Goal: Task Accomplishment & Management: Manage account settings

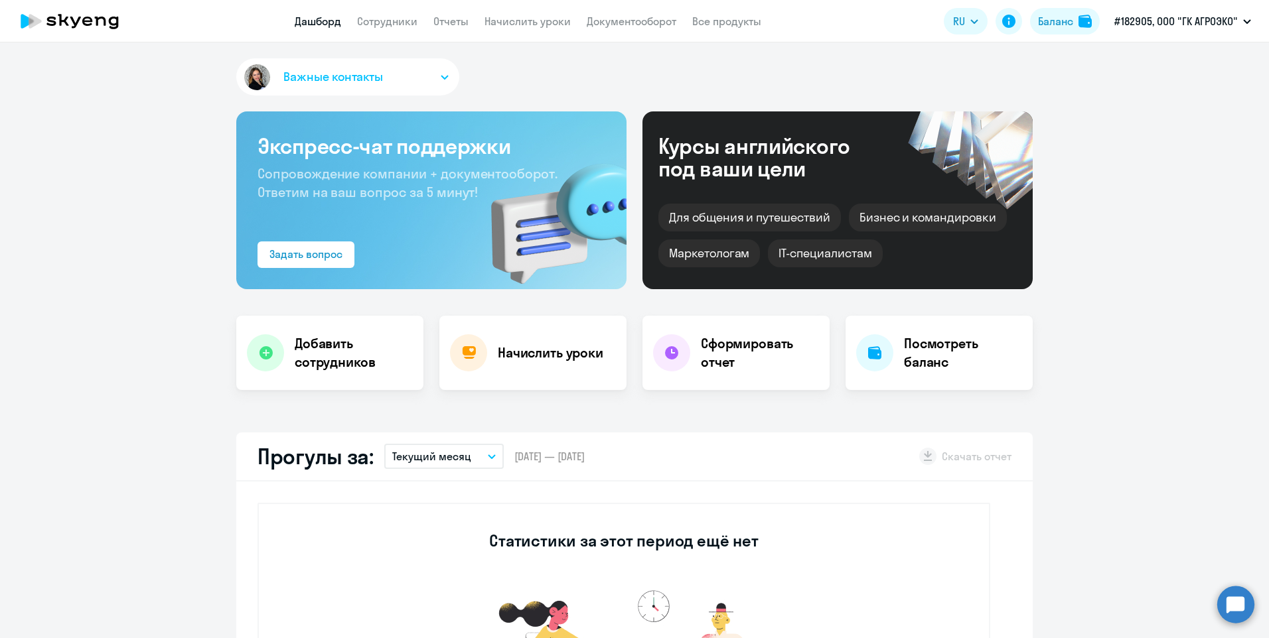
select select "30"
click at [378, 21] on link "Сотрудники" at bounding box center [387, 21] width 60 height 13
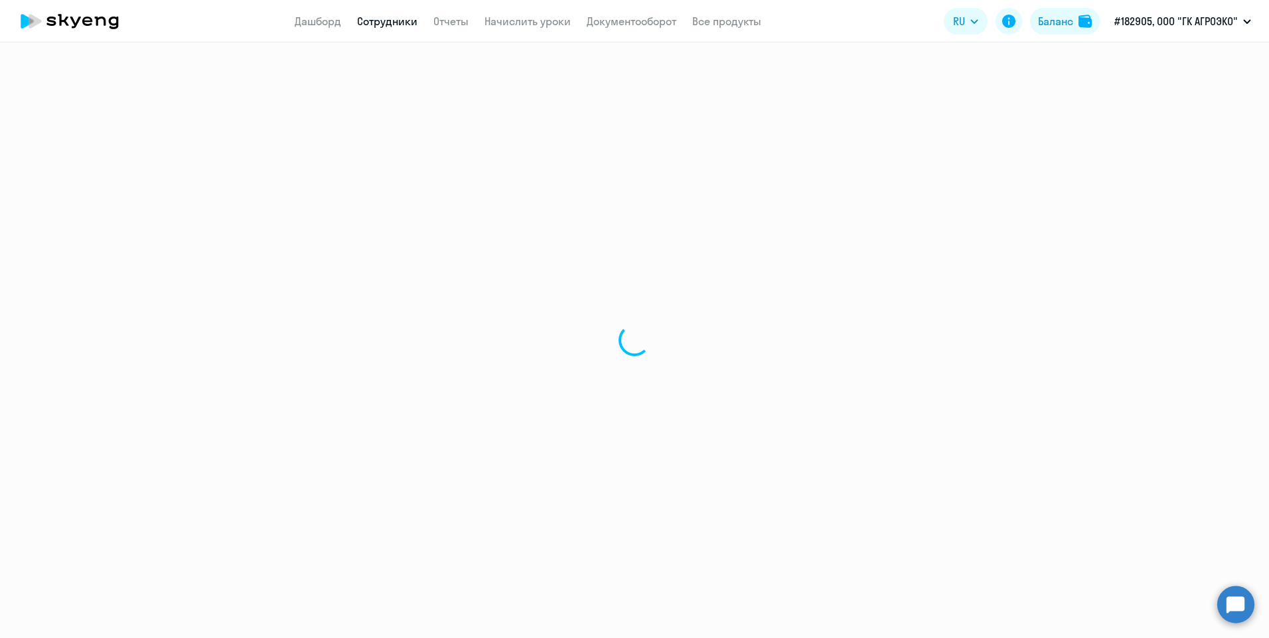
select select "30"
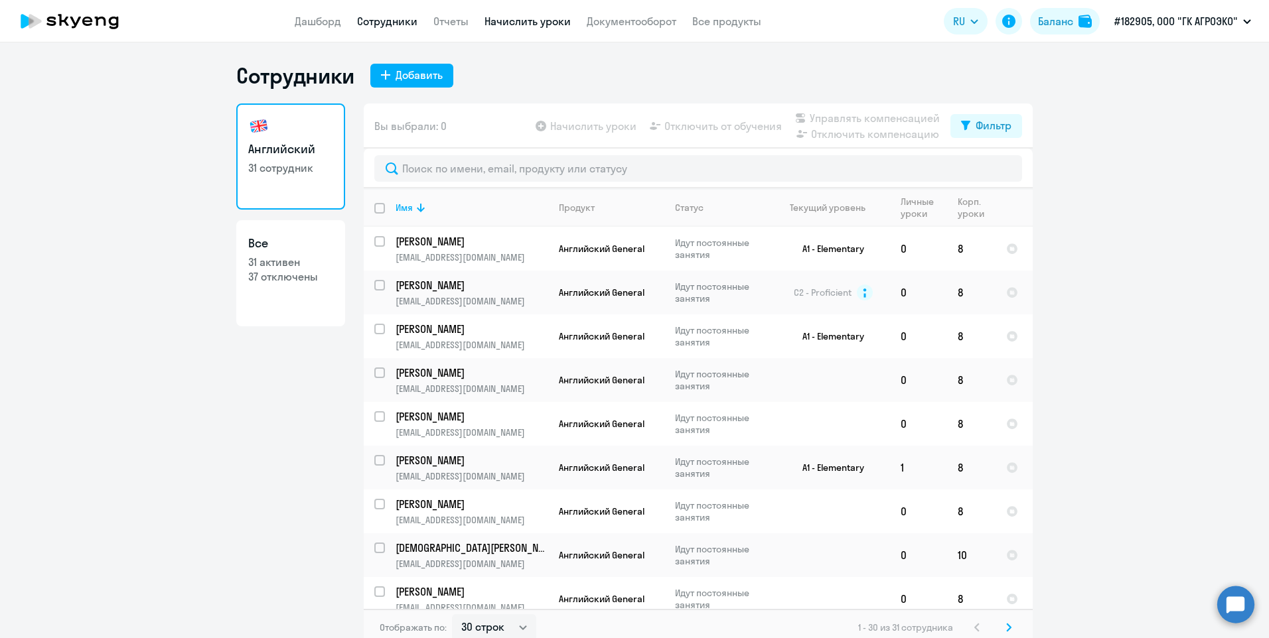
click at [560, 23] on link "Начислить уроки" at bounding box center [527, 21] width 86 height 13
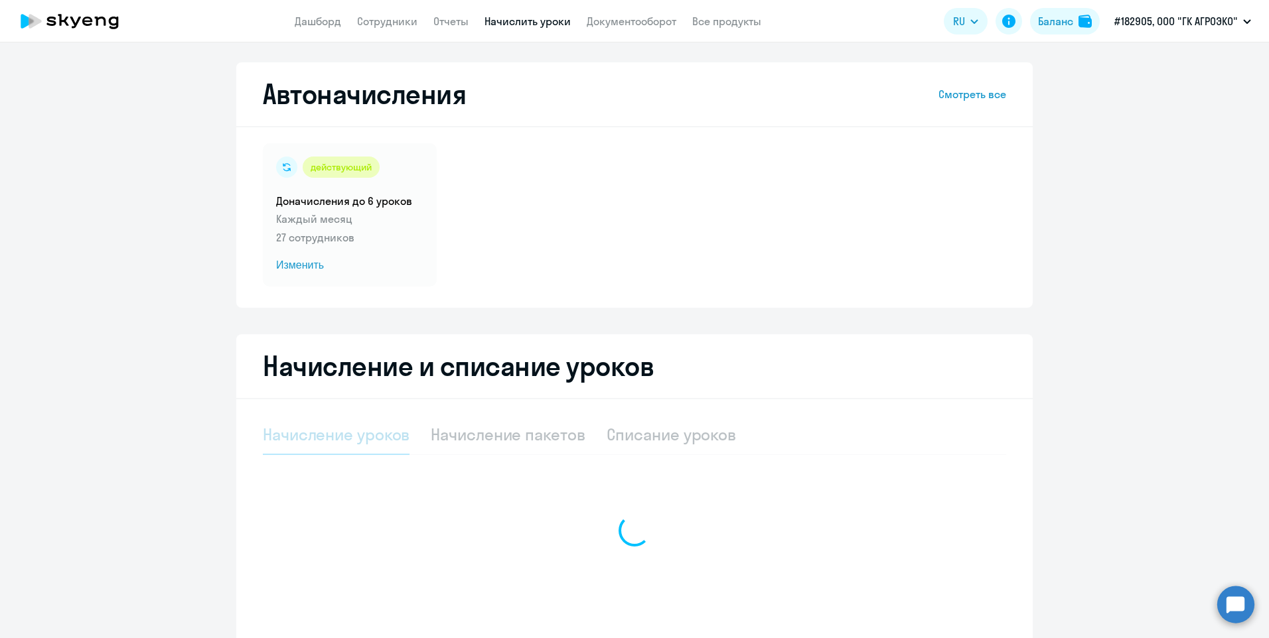
select select "10"
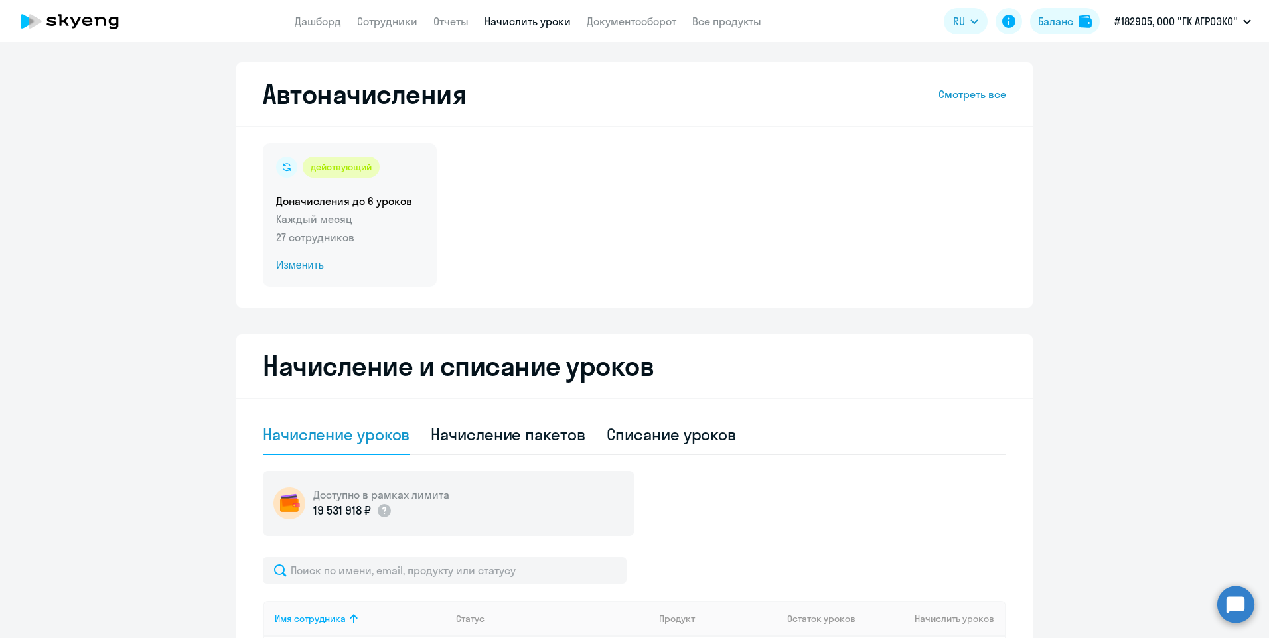
click at [287, 266] on span "Изменить" at bounding box center [349, 265] width 147 height 16
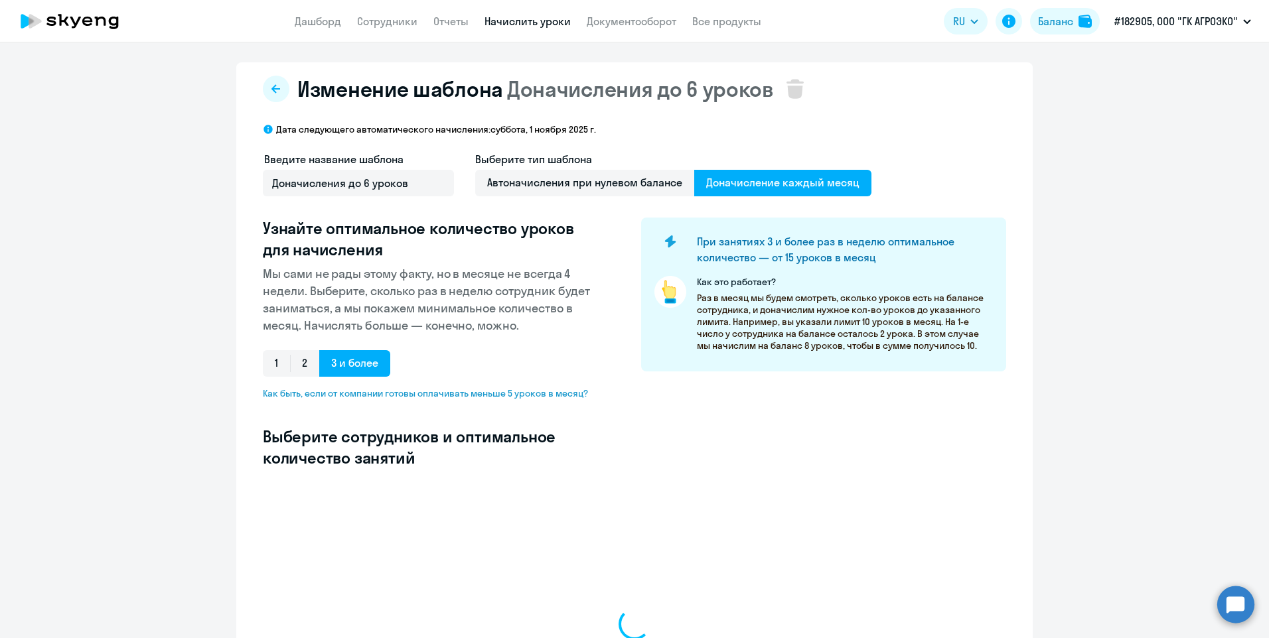
select select "10"
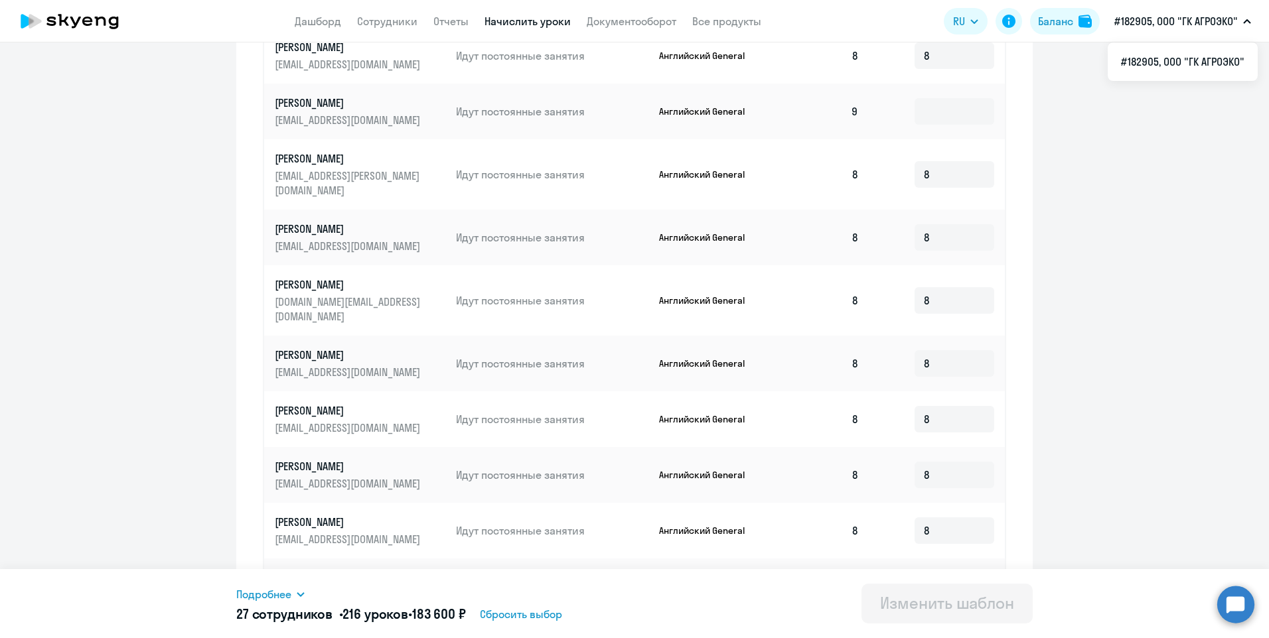
scroll to position [595, 0]
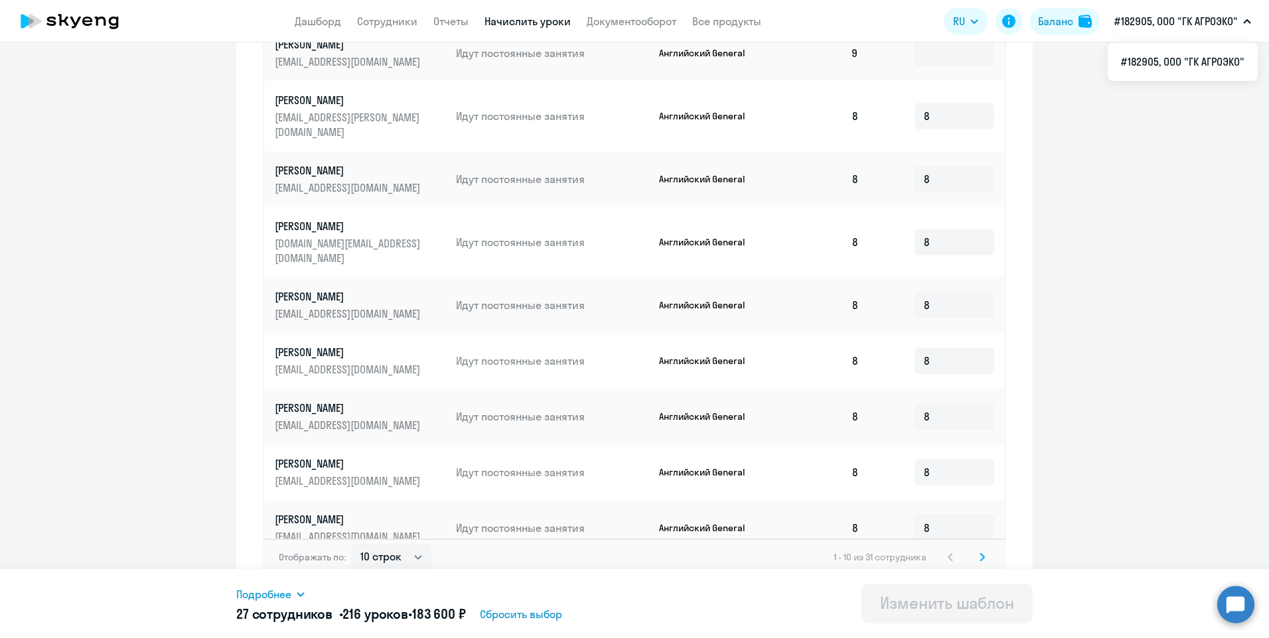
click at [982, 551] on svg-icon at bounding box center [982, 557] width 16 height 16
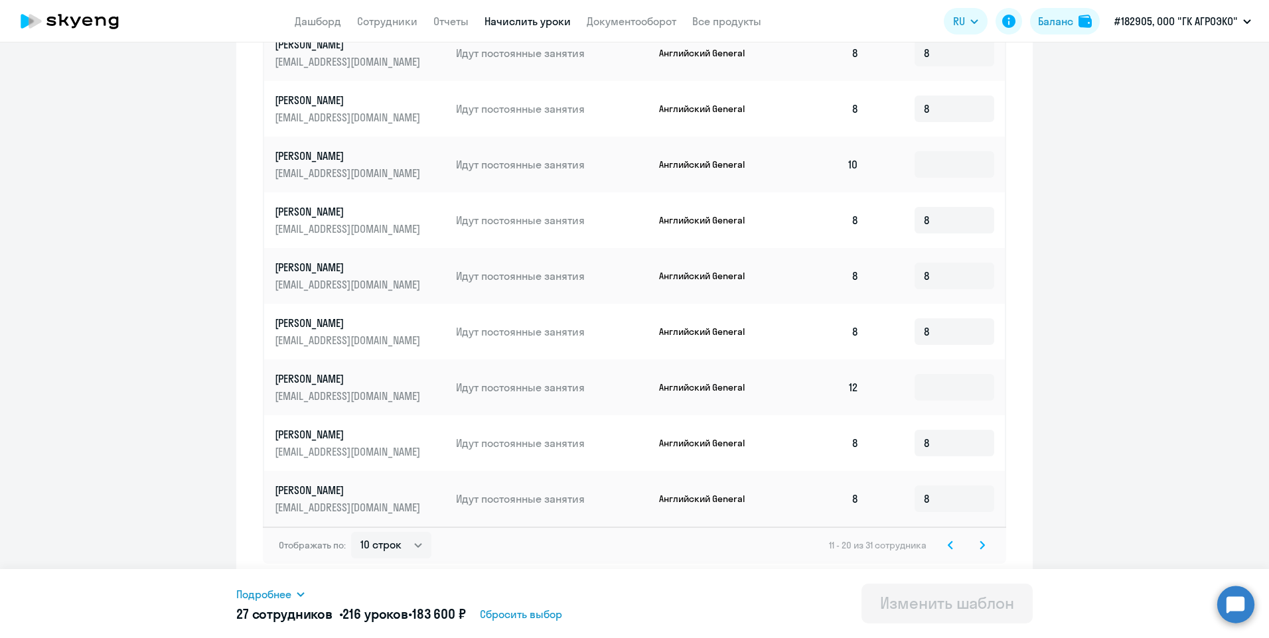
click at [981, 546] on svg-icon at bounding box center [982, 546] width 16 height 16
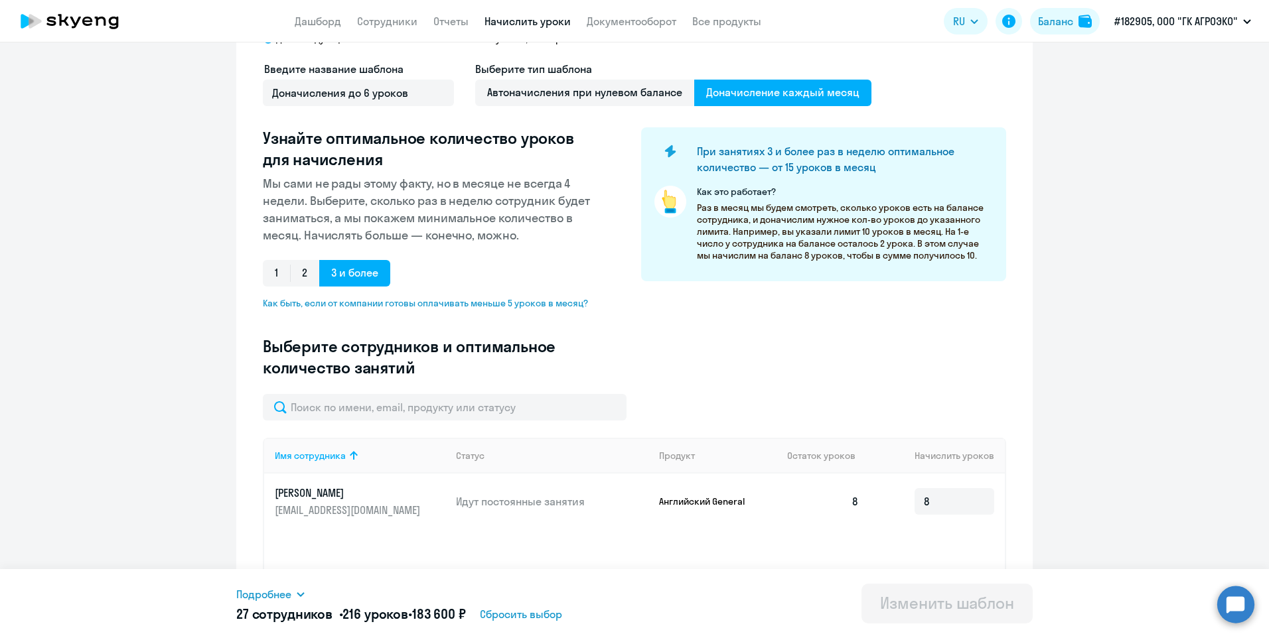
scroll to position [0, 0]
